Goal: Check status: Check status

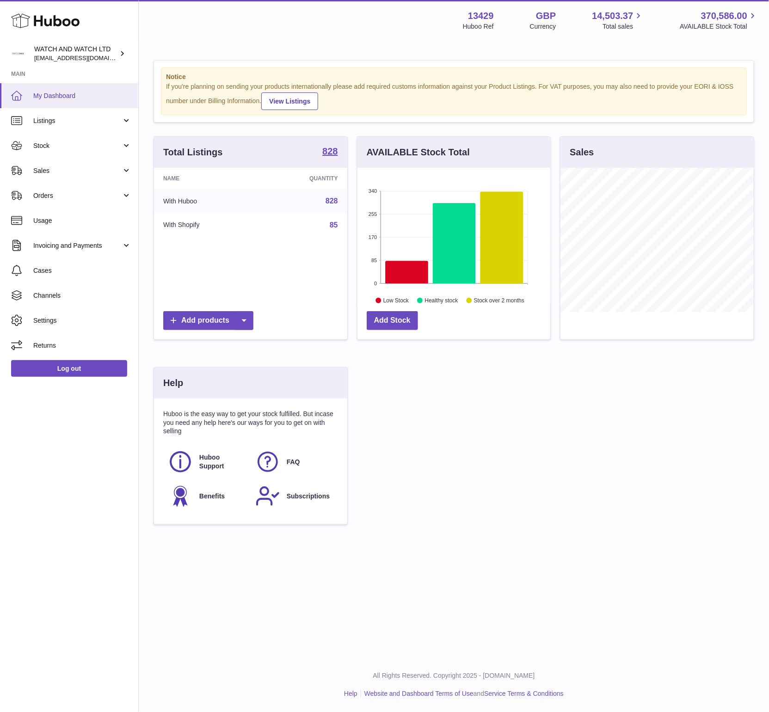
scroll to position [144, 193]
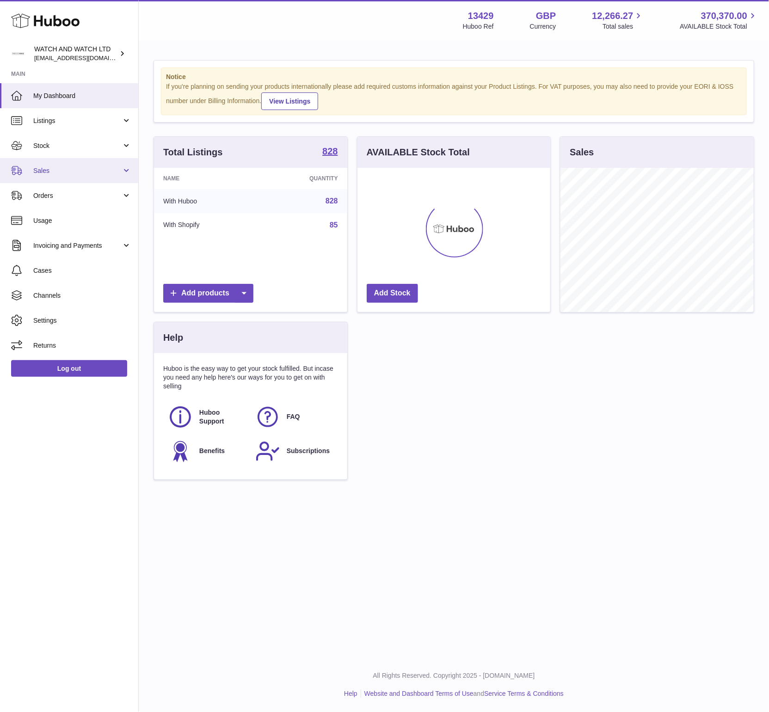
scroll to position [144, 193]
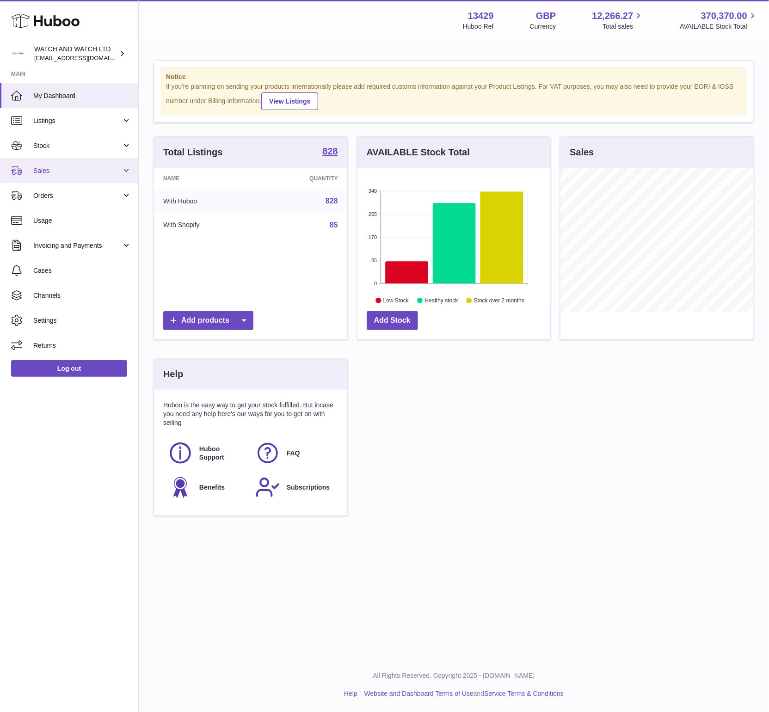
click at [69, 174] on span "Sales" at bounding box center [77, 170] width 88 height 9
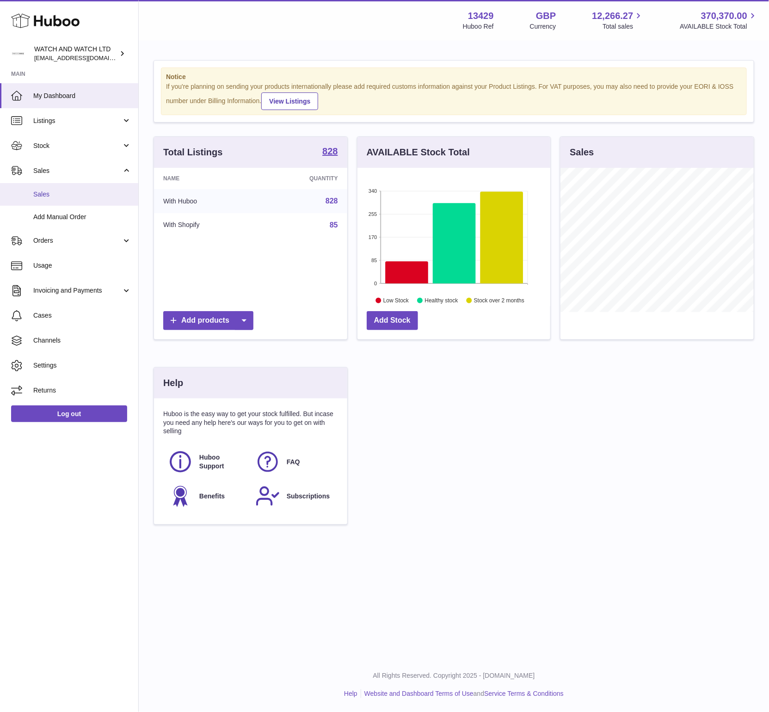
click at [61, 189] on link "Sales" at bounding box center [69, 194] width 138 height 23
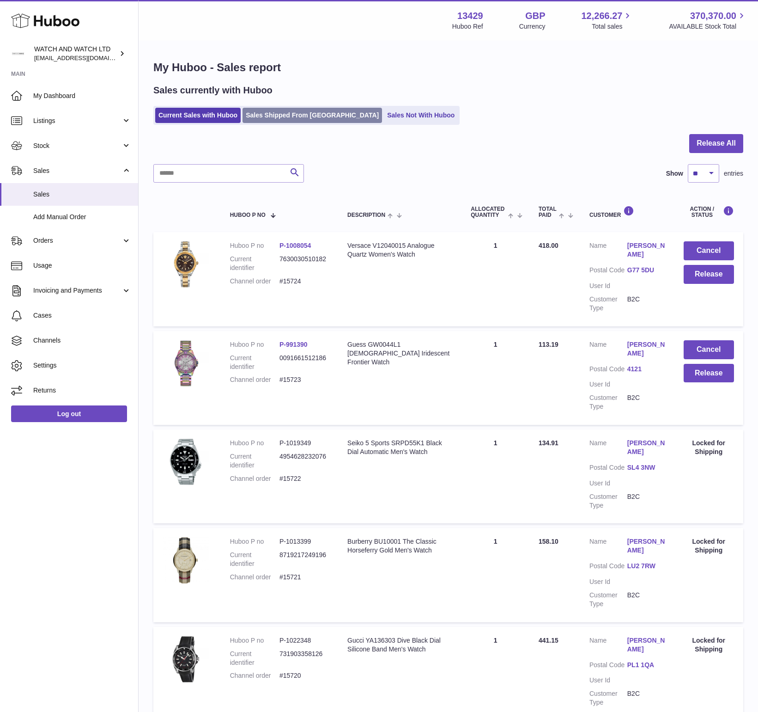
click at [289, 114] on link "Sales Shipped From [GEOGRAPHIC_DATA]" at bounding box center [313, 115] width 140 height 15
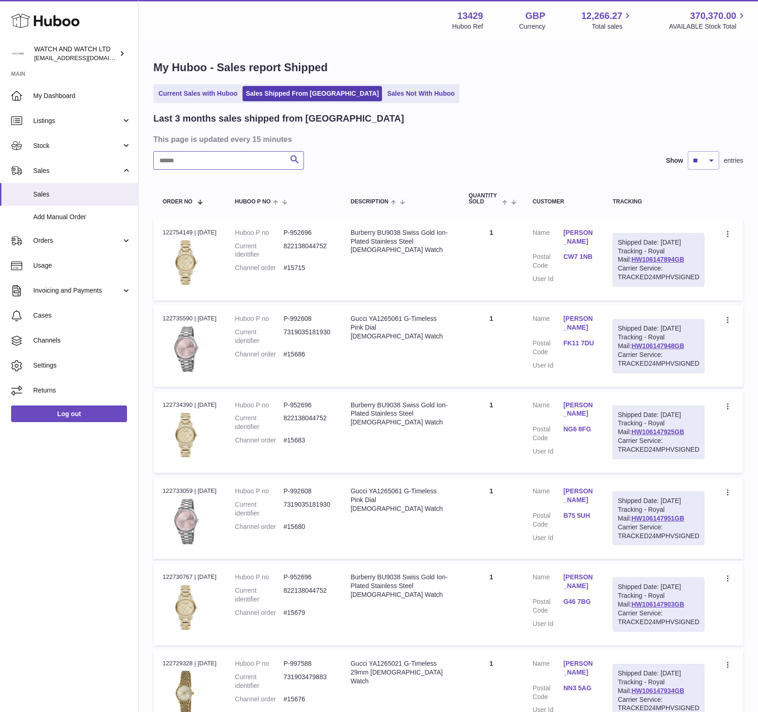
click at [230, 163] on input "text" at bounding box center [228, 160] width 151 height 18
paste input "**********"
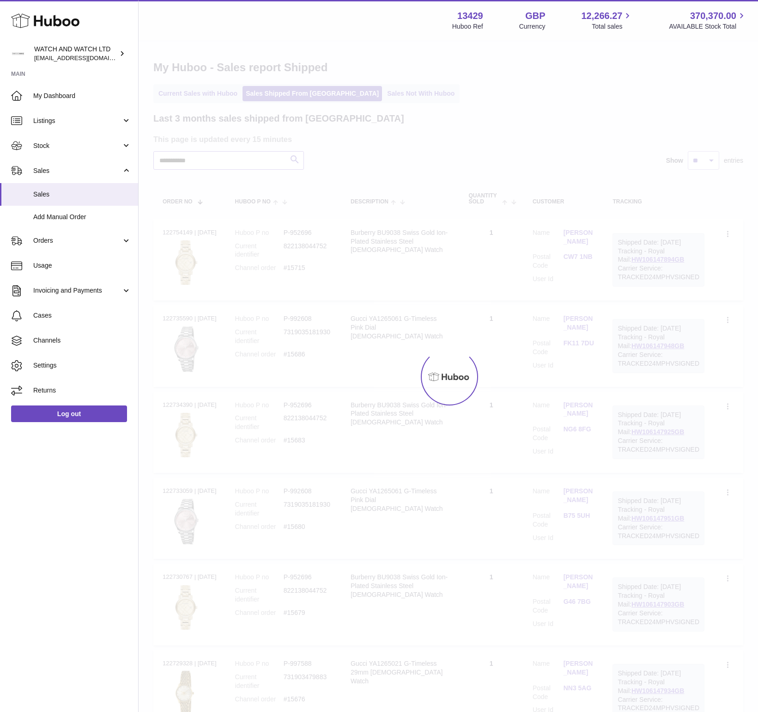
type input "**********"
click at [290, 160] on div at bounding box center [449, 377] width 620 height 670
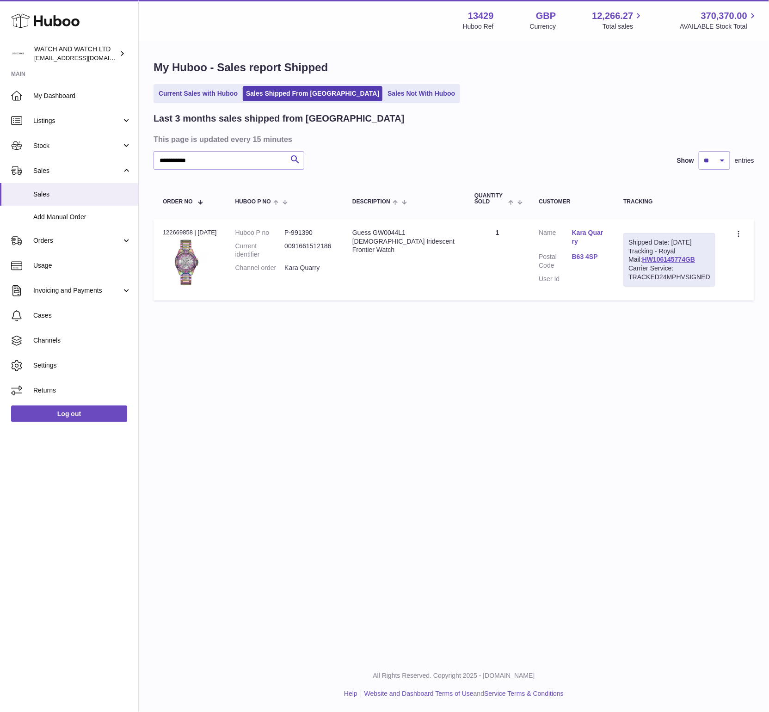
drag, startPoint x: 684, startPoint y: 266, endPoint x: 629, endPoint y: 243, distance: 59.0
click at [629, 243] on div "Shipped Date: [DATE] Tracking - Royal Mail: HW106145774GB Carrier Service: TRAC…" at bounding box center [669, 260] width 92 height 54
copy div "Shipped Date: [DATE] Tracking - Royal Mail: HW106145774GB"
